Goal: Navigation & Orientation: Find specific page/section

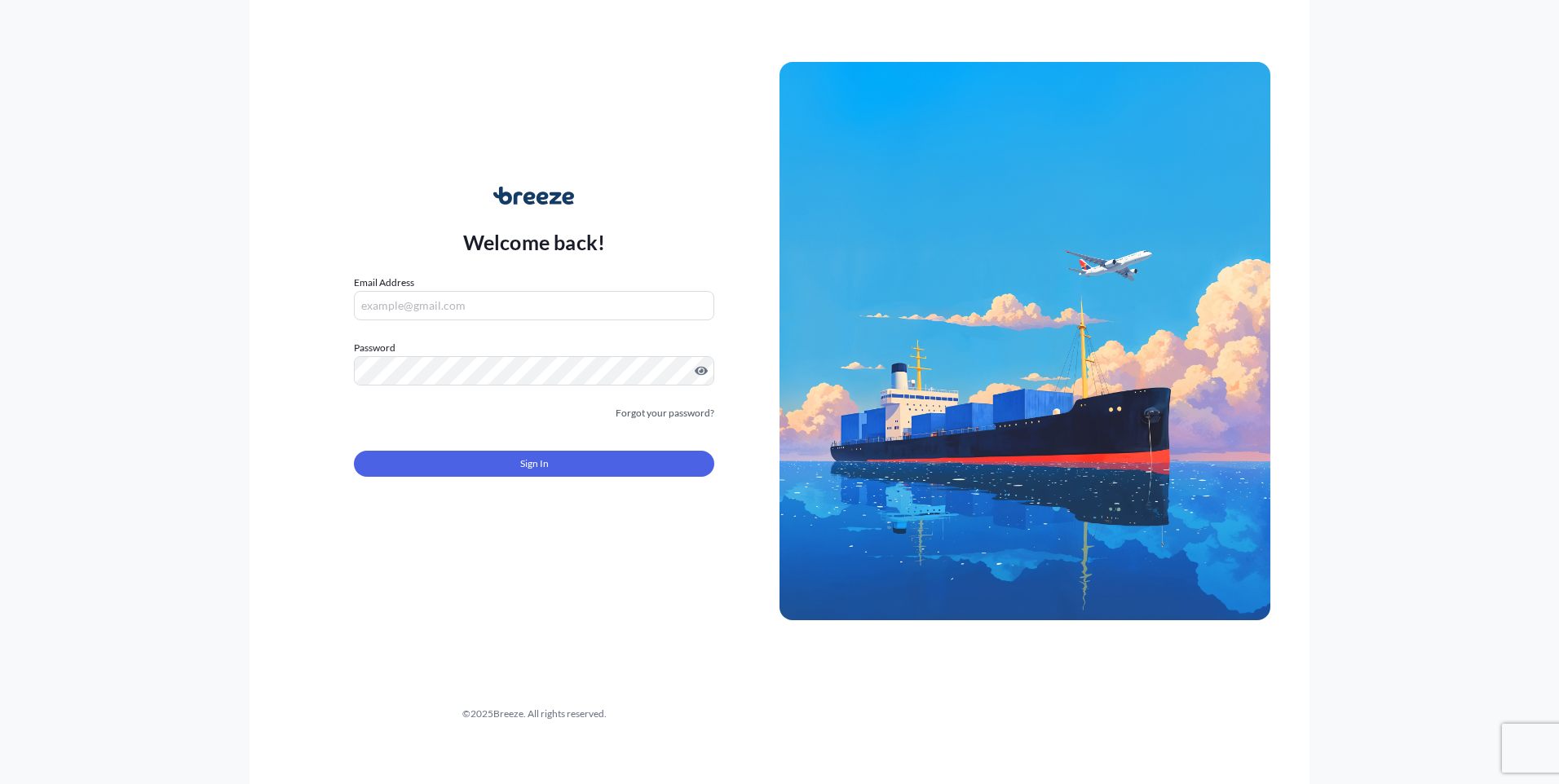
type input "[EMAIL_ADDRESS][PERSON_NAME][DOMAIN_NAME]"
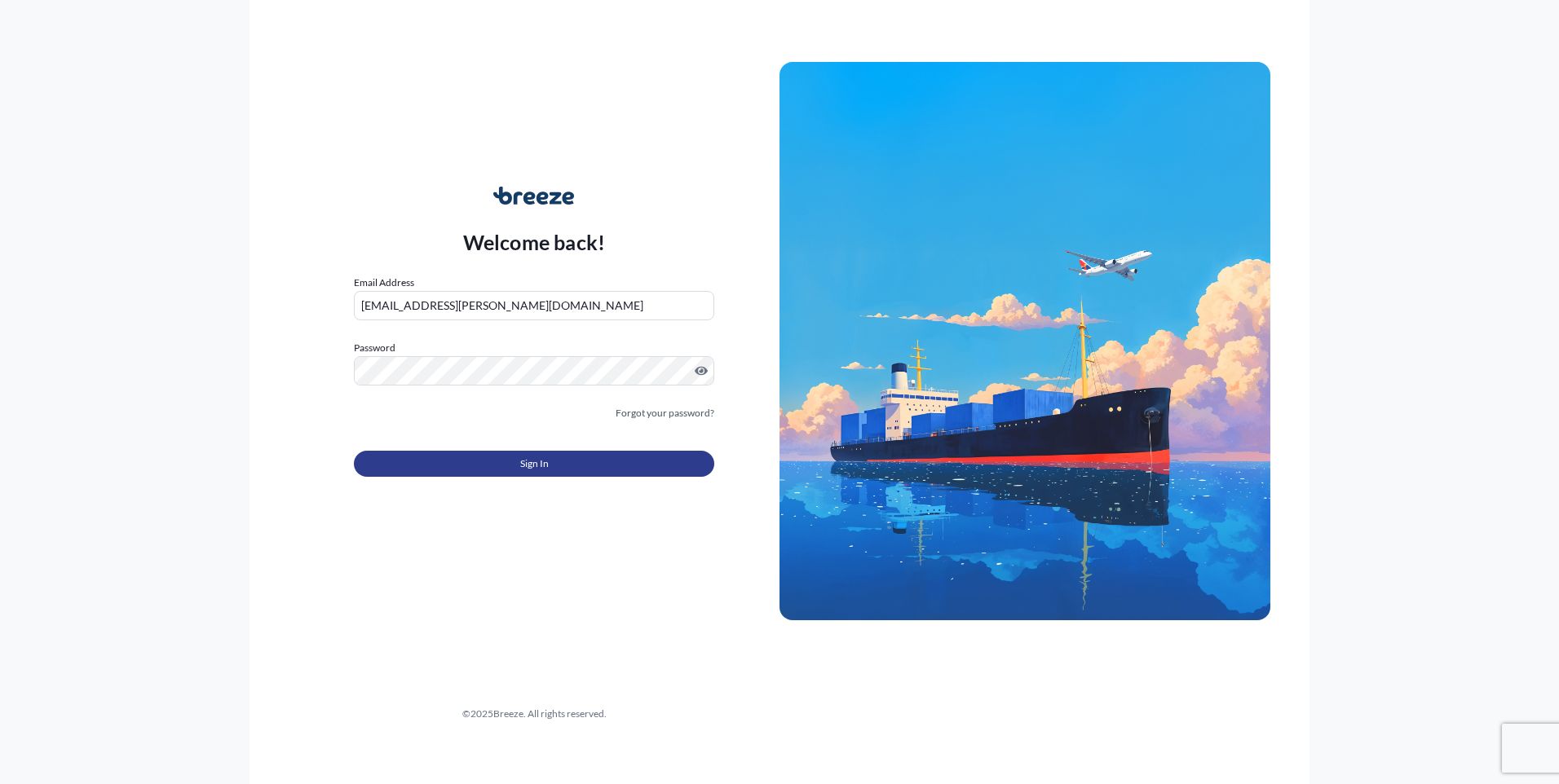
click at [560, 461] on button "Sign In" at bounding box center [534, 463] width 360 height 26
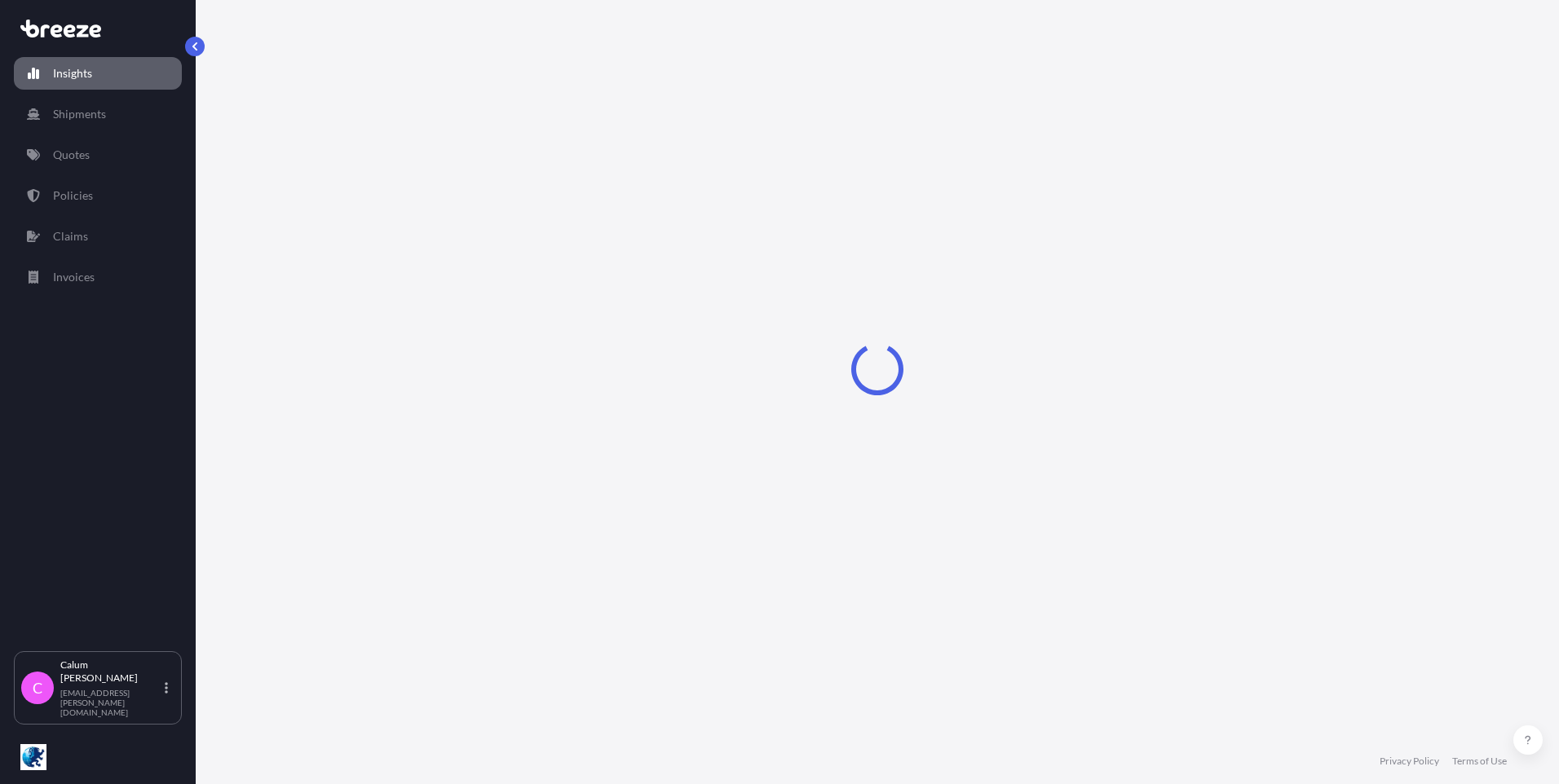
select select "2025"
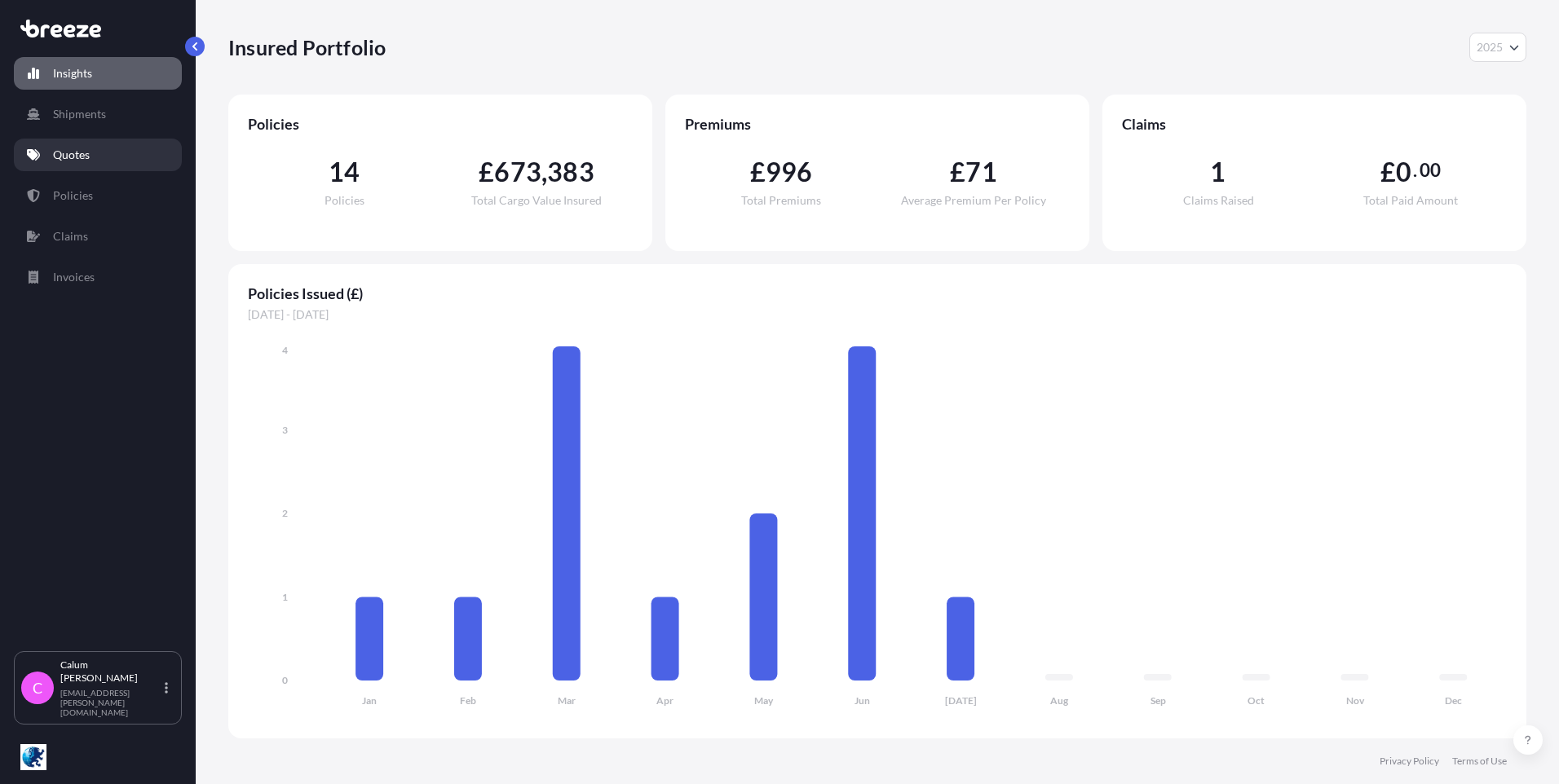
click at [82, 148] on p "Quotes" at bounding box center [71, 154] width 37 height 16
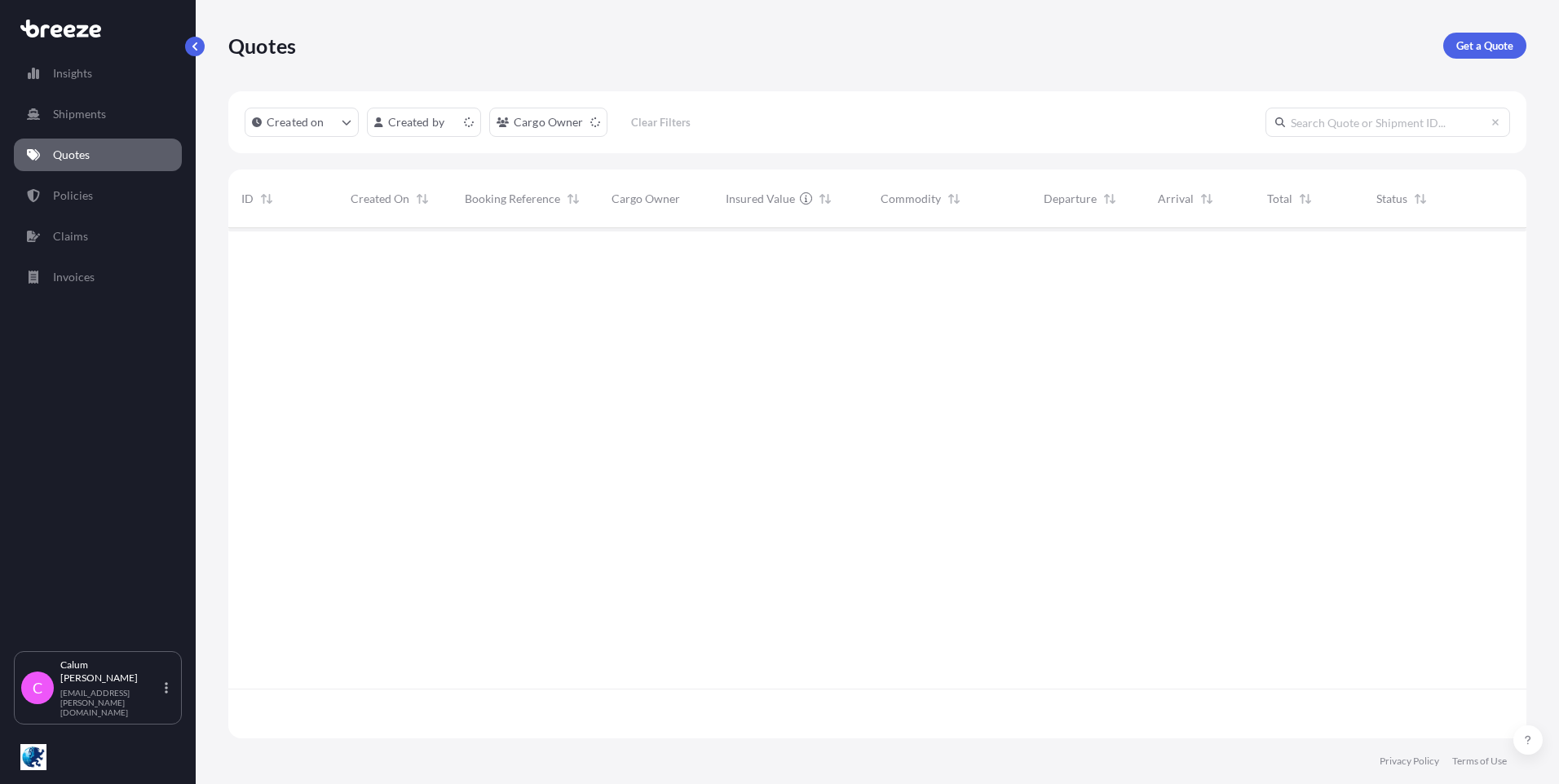
scroll to position [507, 1286]
